Goal: Use online tool/utility: Utilize a website feature to perform a specific function

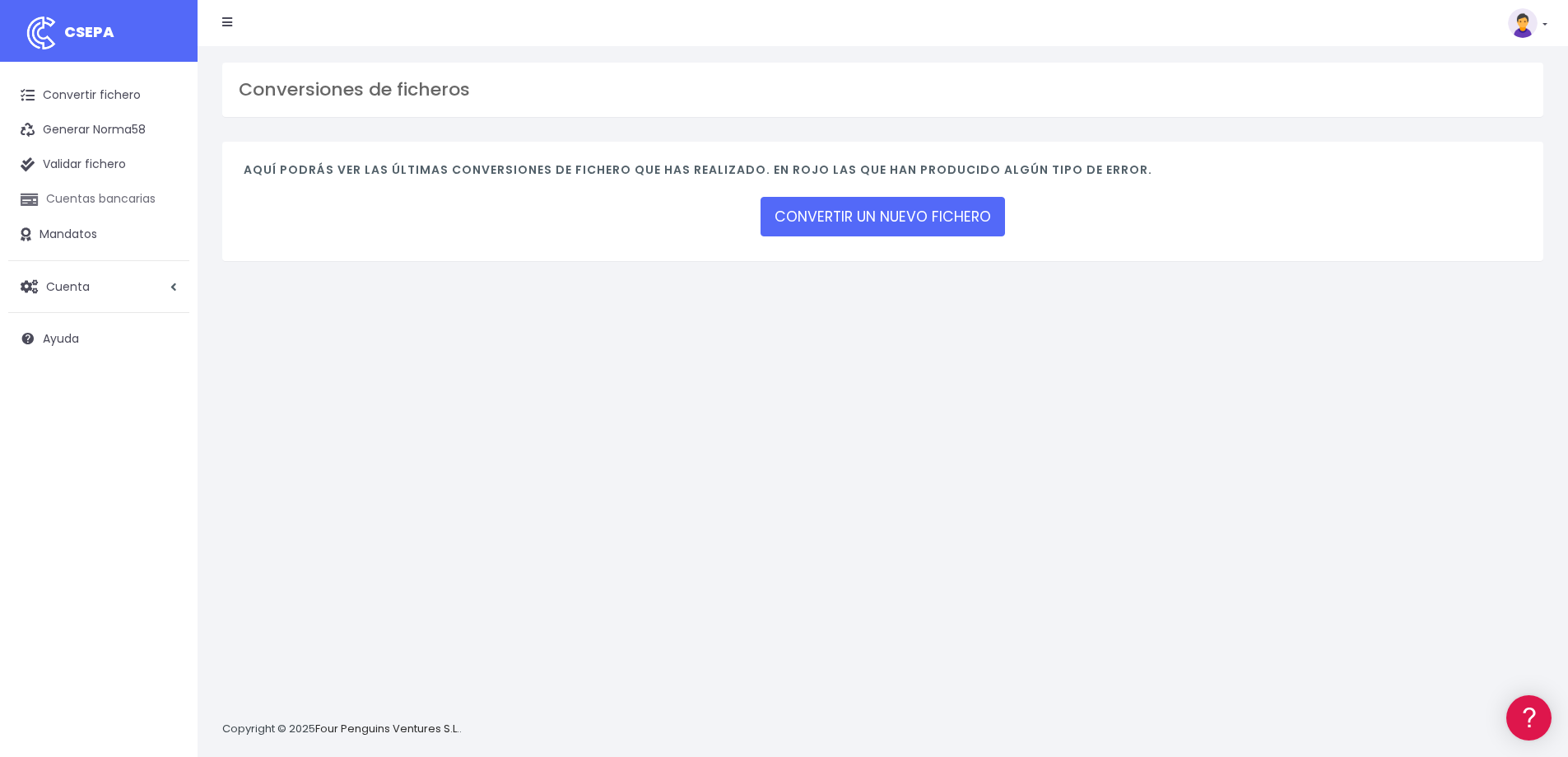
click at [81, 192] on link "Cuentas bancarias" at bounding box center [99, 200] width 181 height 35
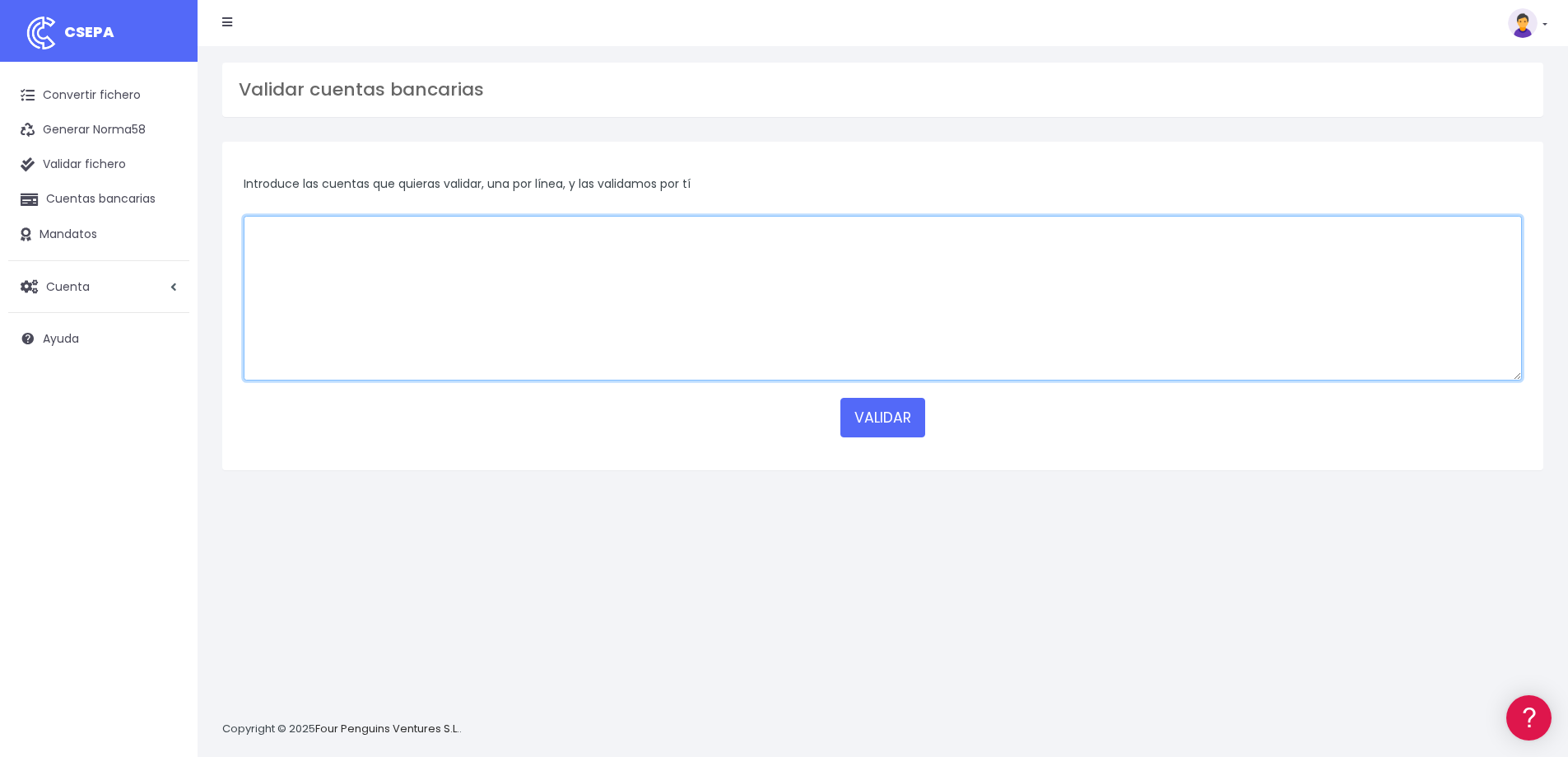
click at [273, 241] on textarea at bounding box center [882, 298] width 1278 height 165
paste textarea "SK7609000000005024433153 ES0800490090632297632229 ES5621000795100200415746 ES33…"
type textarea "SK7609000000005024433153 ES0800490090632297632229 ES5621000795100200415746 ES33…"
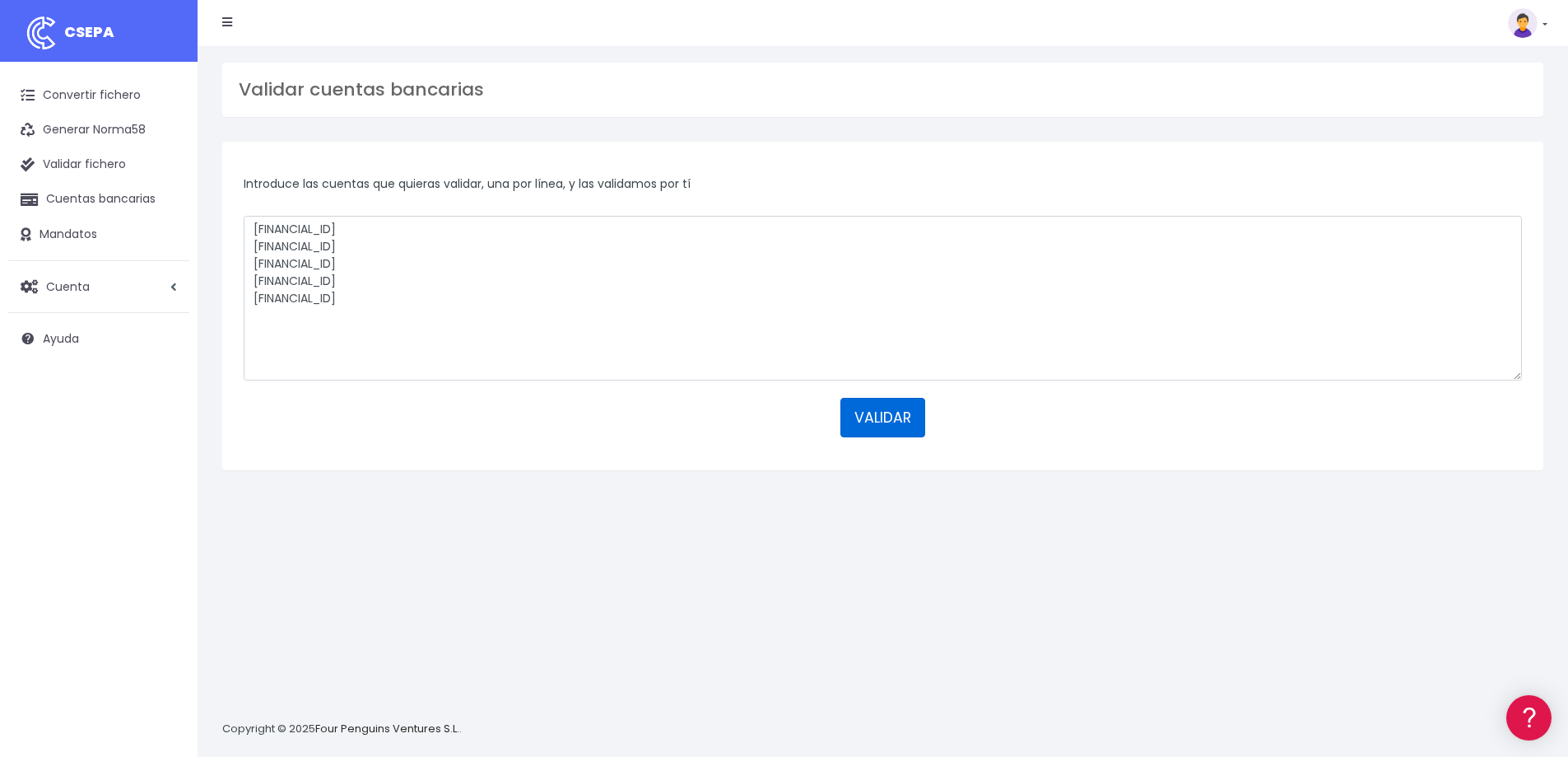
click at [890, 433] on button "VALIDAR" at bounding box center [882, 417] width 84 height 39
